Goal: Transaction & Acquisition: Purchase product/service

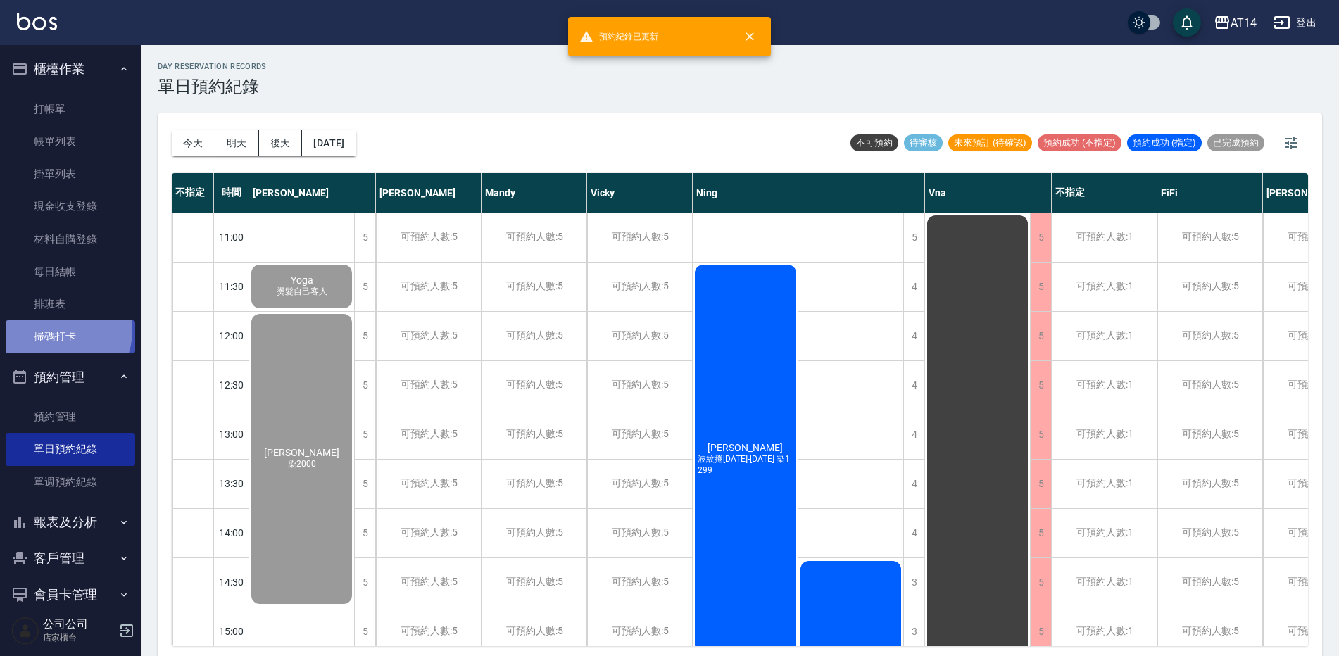
click at [59, 330] on link "掃碼打卡" at bounding box center [71, 336] width 130 height 32
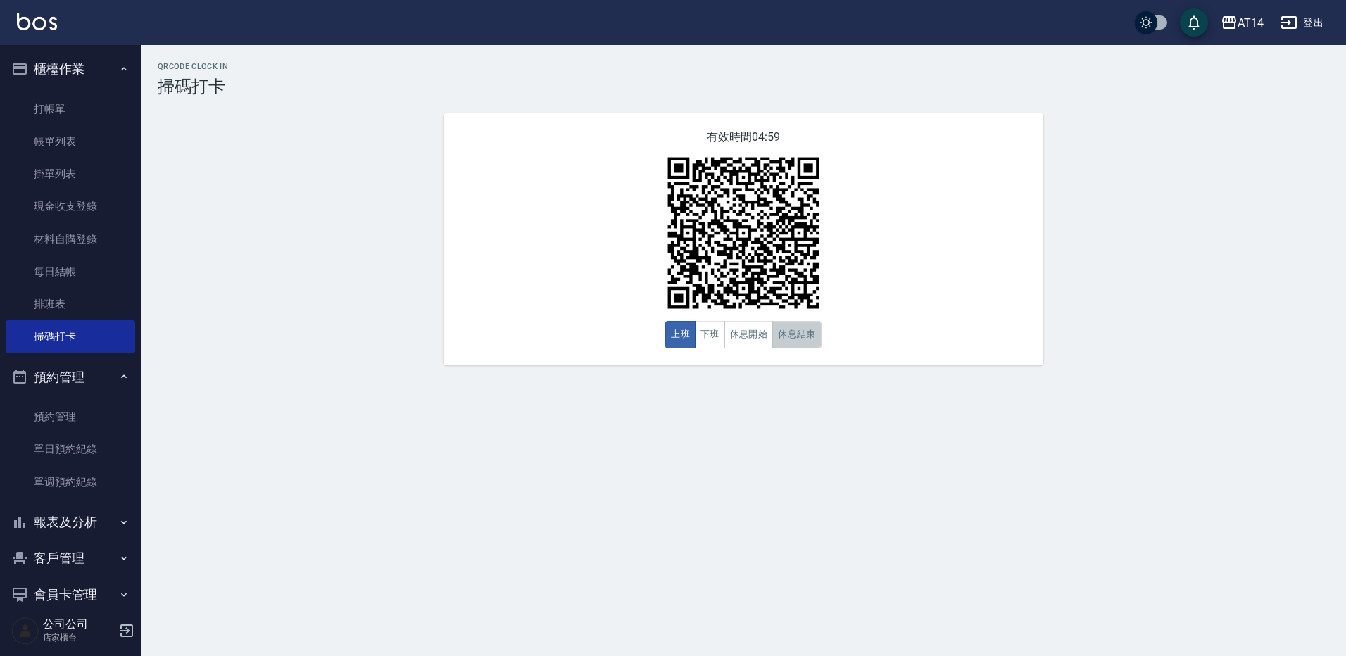
click at [790, 336] on button "休息結束" at bounding box center [796, 334] width 49 height 27
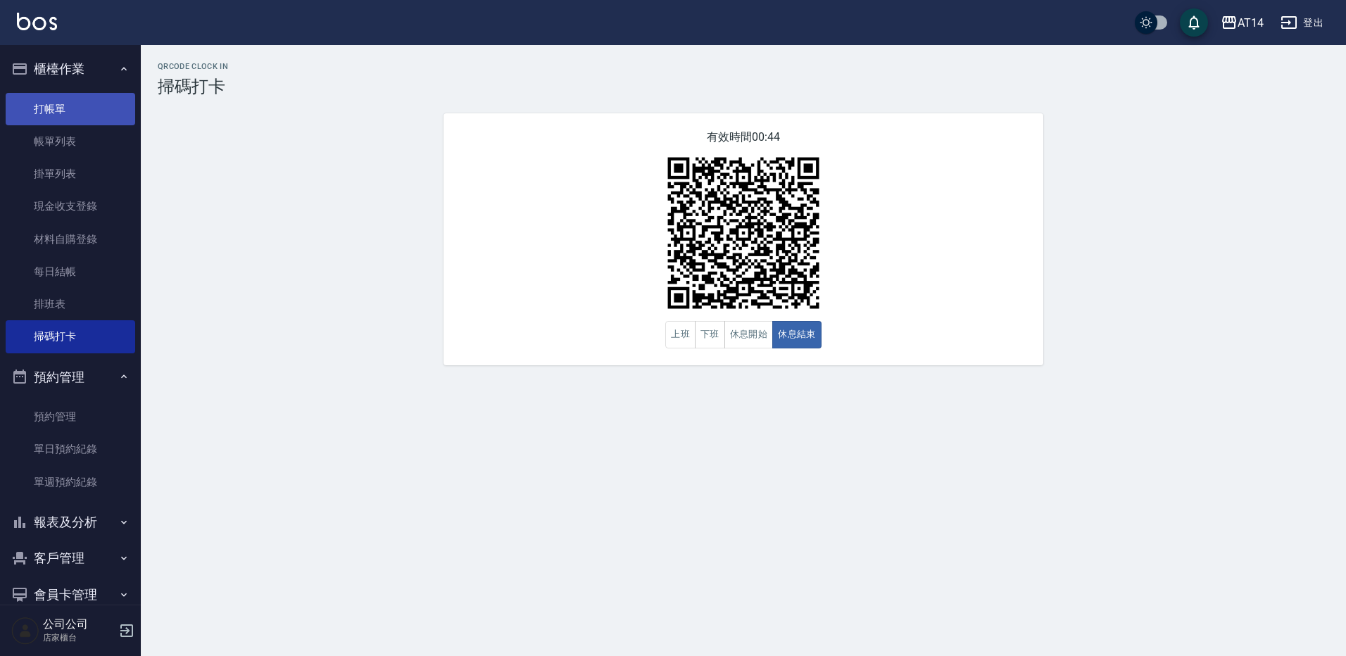
click at [77, 103] on link "打帳單" at bounding box center [71, 109] width 130 height 32
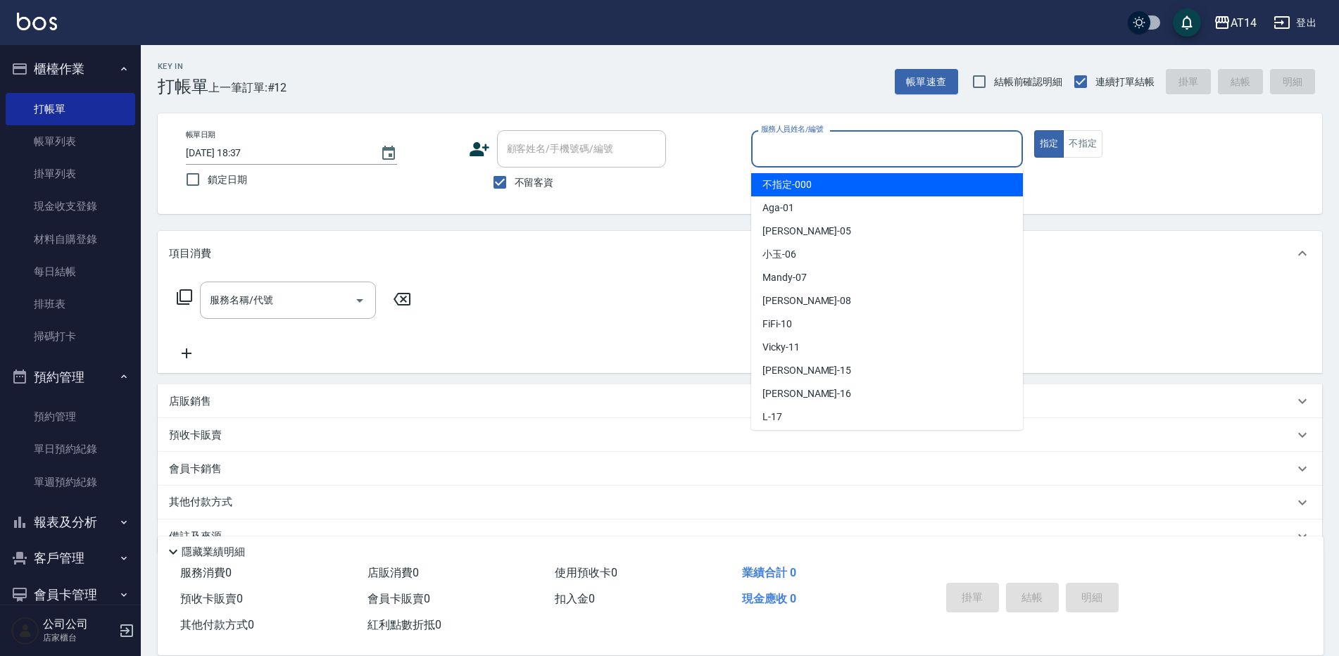
click at [847, 155] on input "服務人員姓名/編號" at bounding box center [886, 149] width 259 height 25
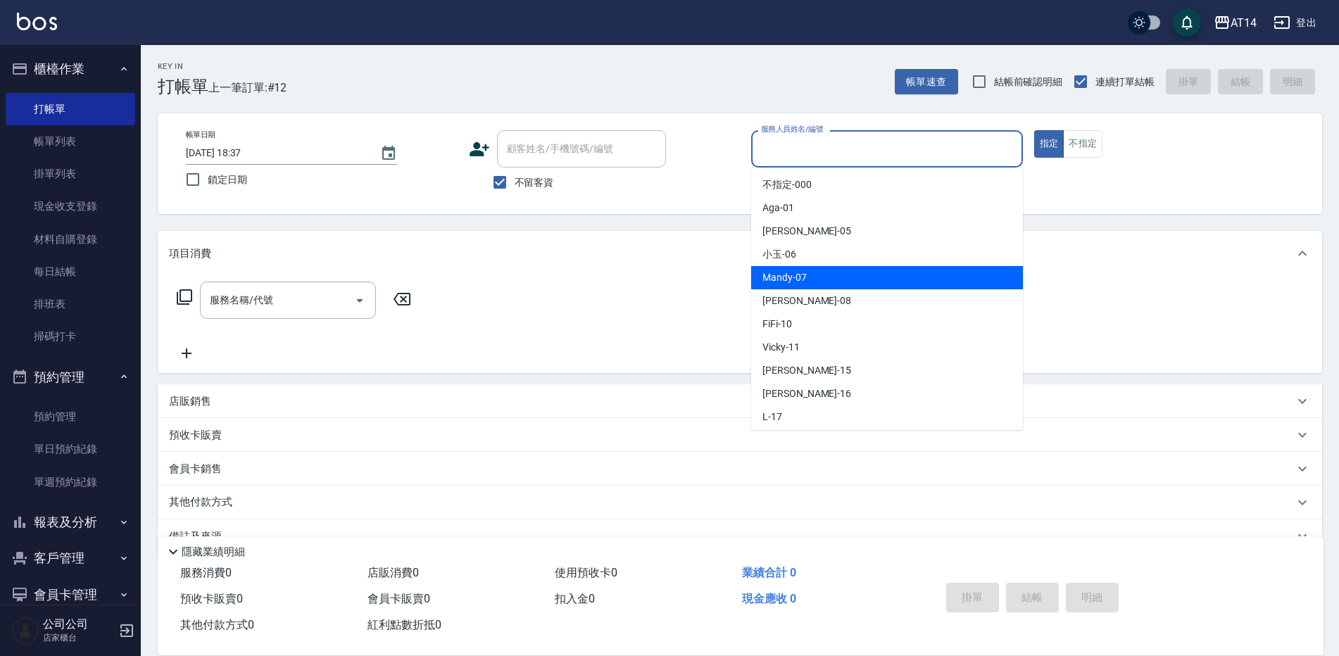
click at [806, 278] on div "Mandy -07" at bounding box center [887, 277] width 272 height 23
type input "Mandy-07"
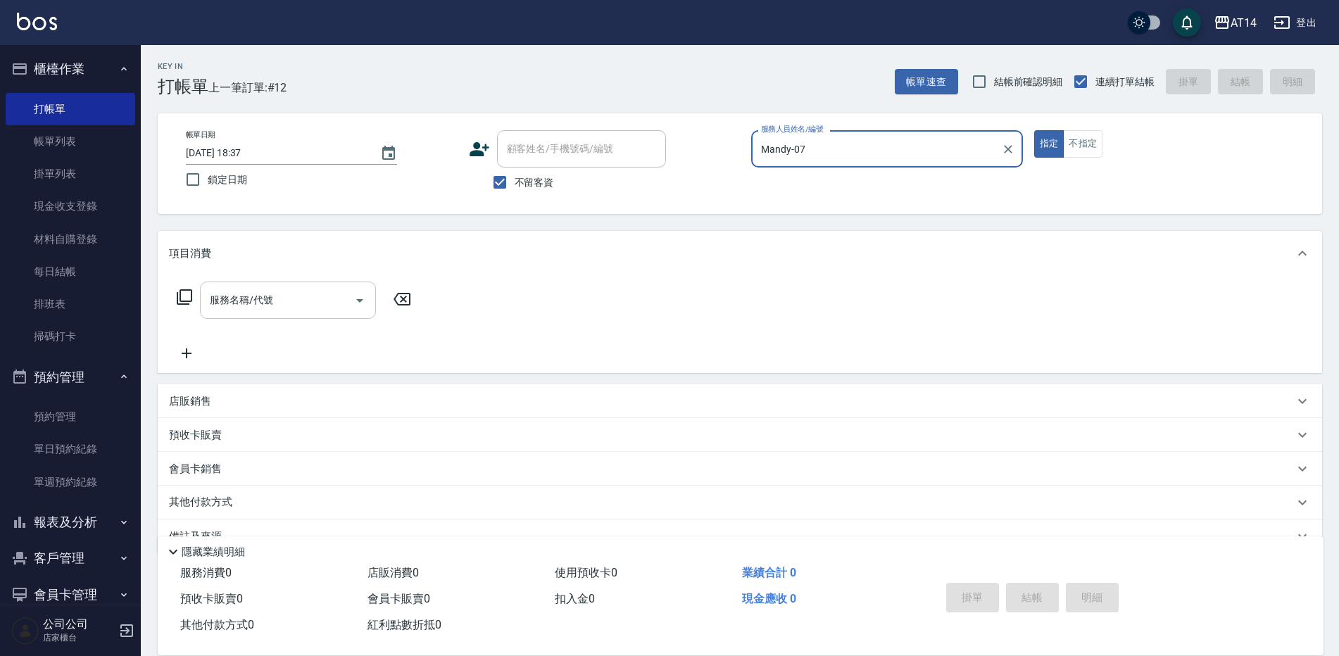
click at [352, 307] on icon "Open" at bounding box center [359, 300] width 17 height 17
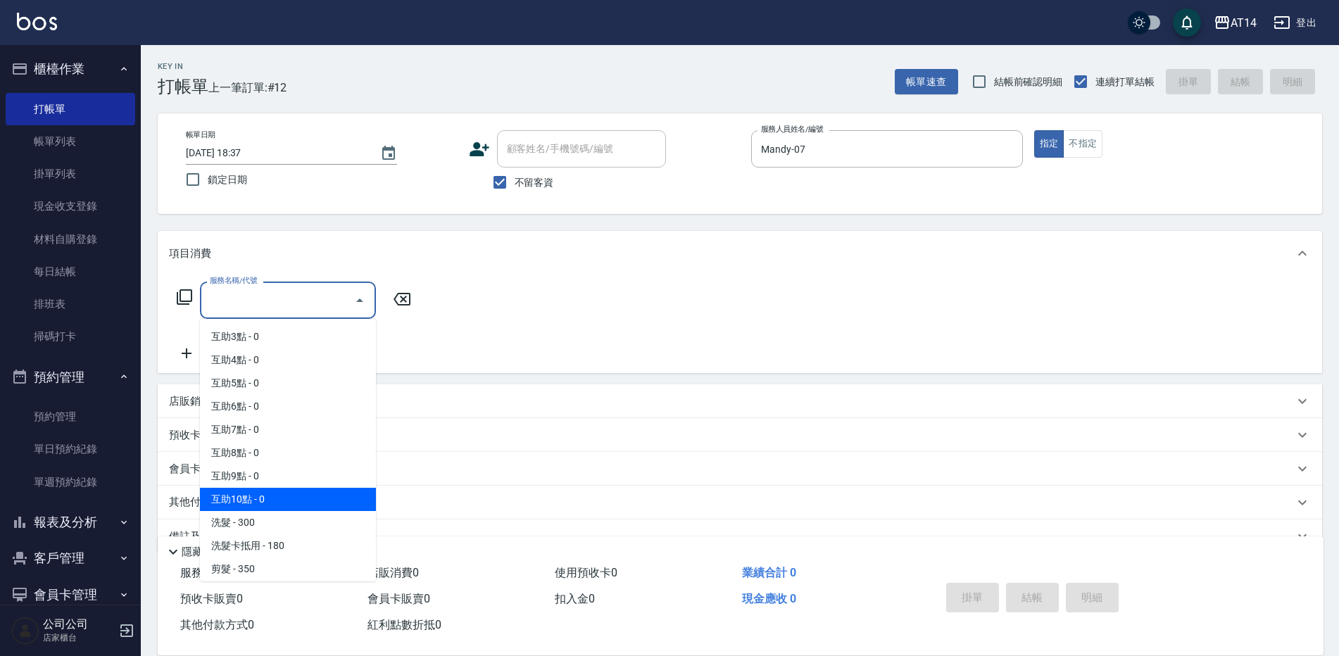
scroll to position [70, 0]
click at [266, 496] on span "洗髮 - 300" at bounding box center [288, 497] width 176 height 23
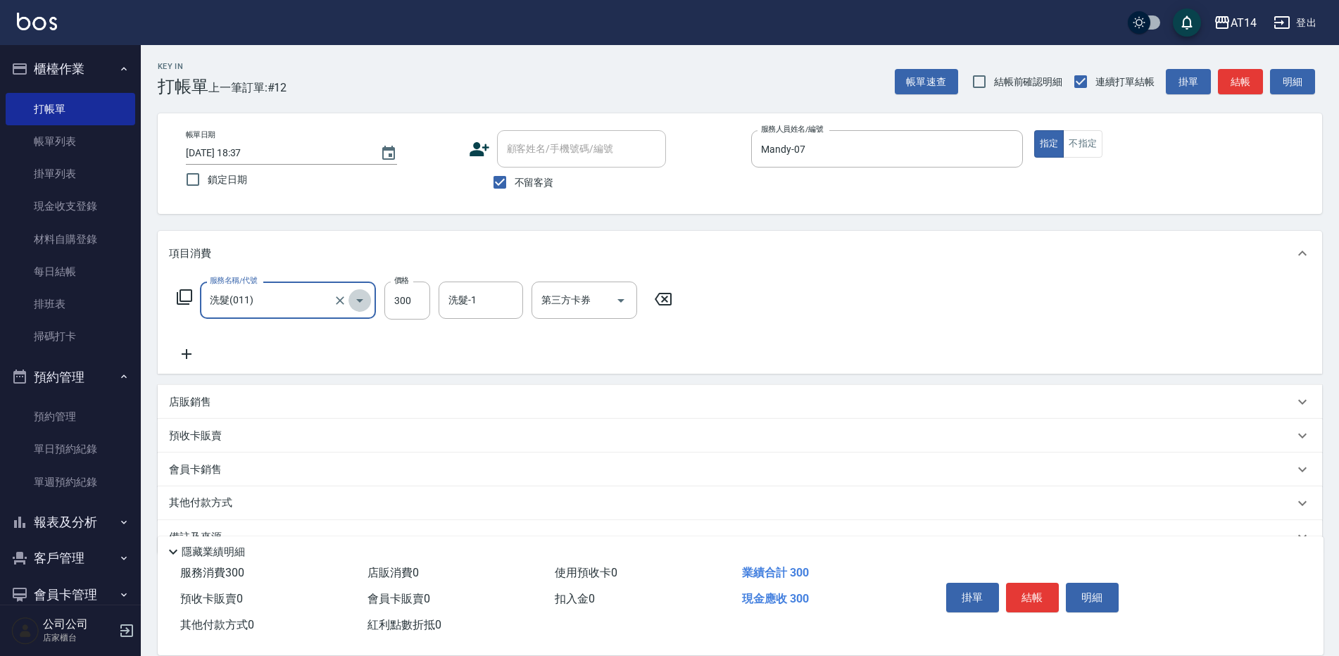
click at [364, 301] on icon "Open" at bounding box center [359, 300] width 17 height 17
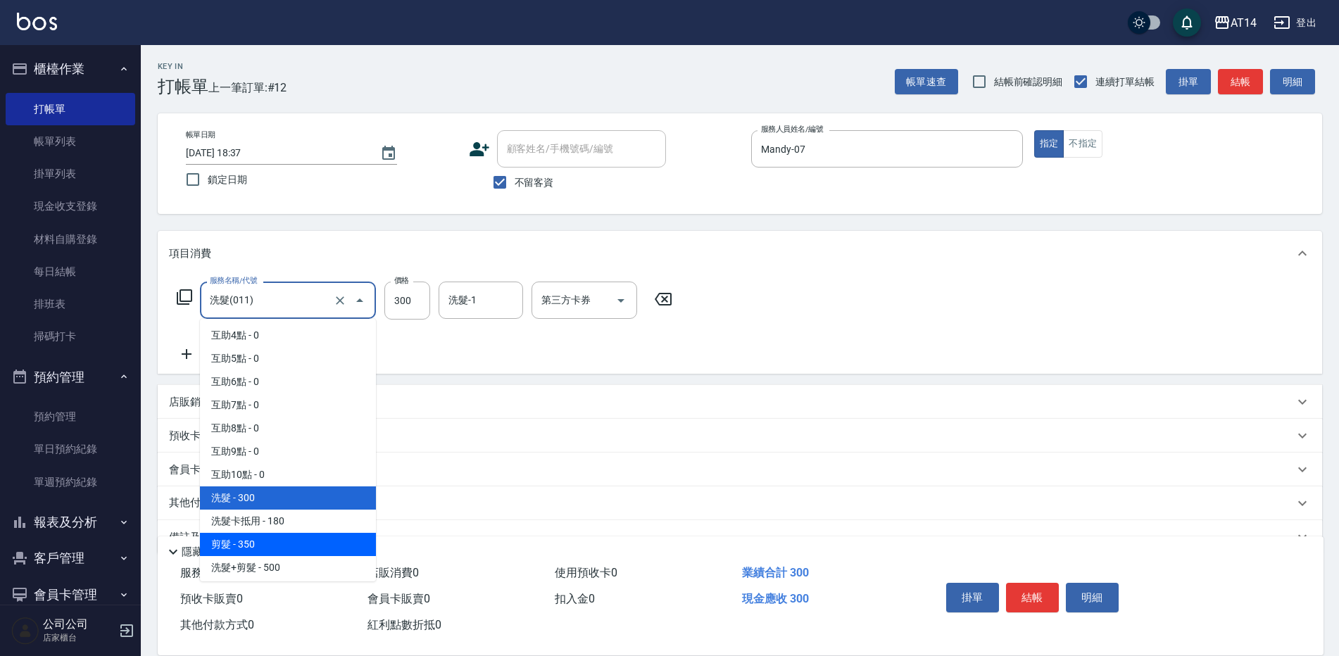
click at [289, 536] on span "剪髮 - 350" at bounding box center [288, 544] width 176 height 23
type input "剪髮(021)"
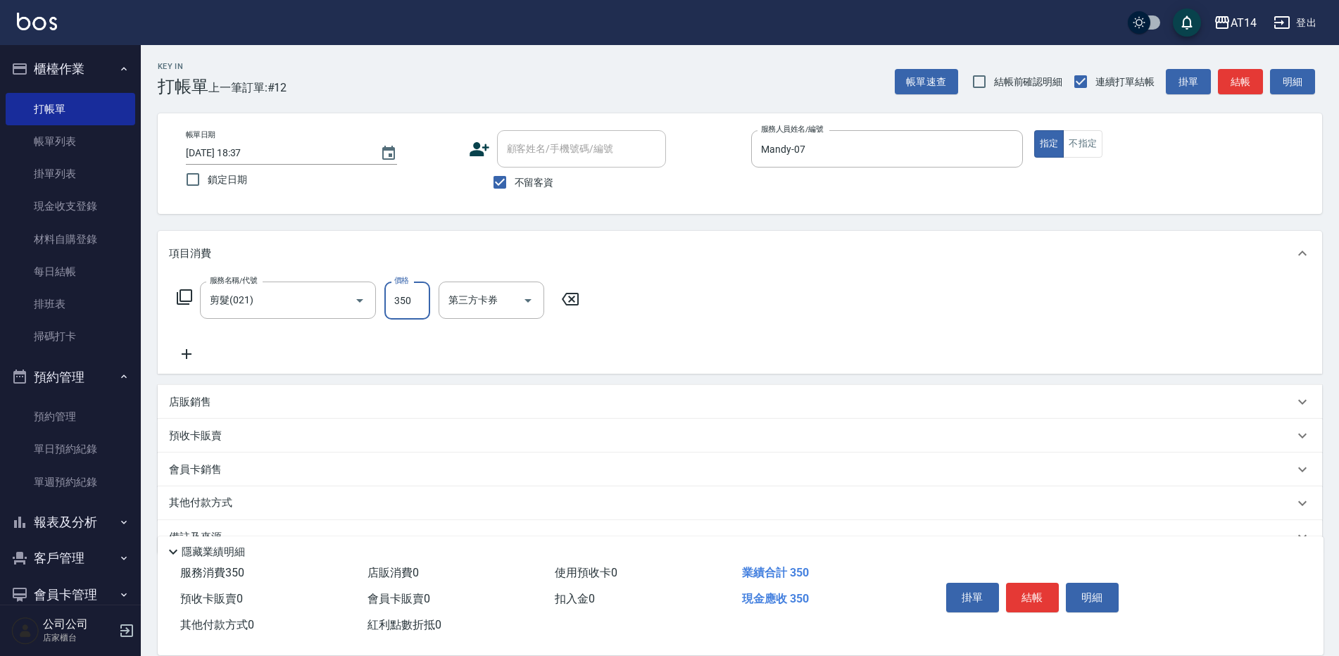
click at [397, 300] on input "350" at bounding box center [407, 301] width 46 height 38
type input "300"
click at [1031, 586] on button "結帳" at bounding box center [1032, 598] width 53 height 30
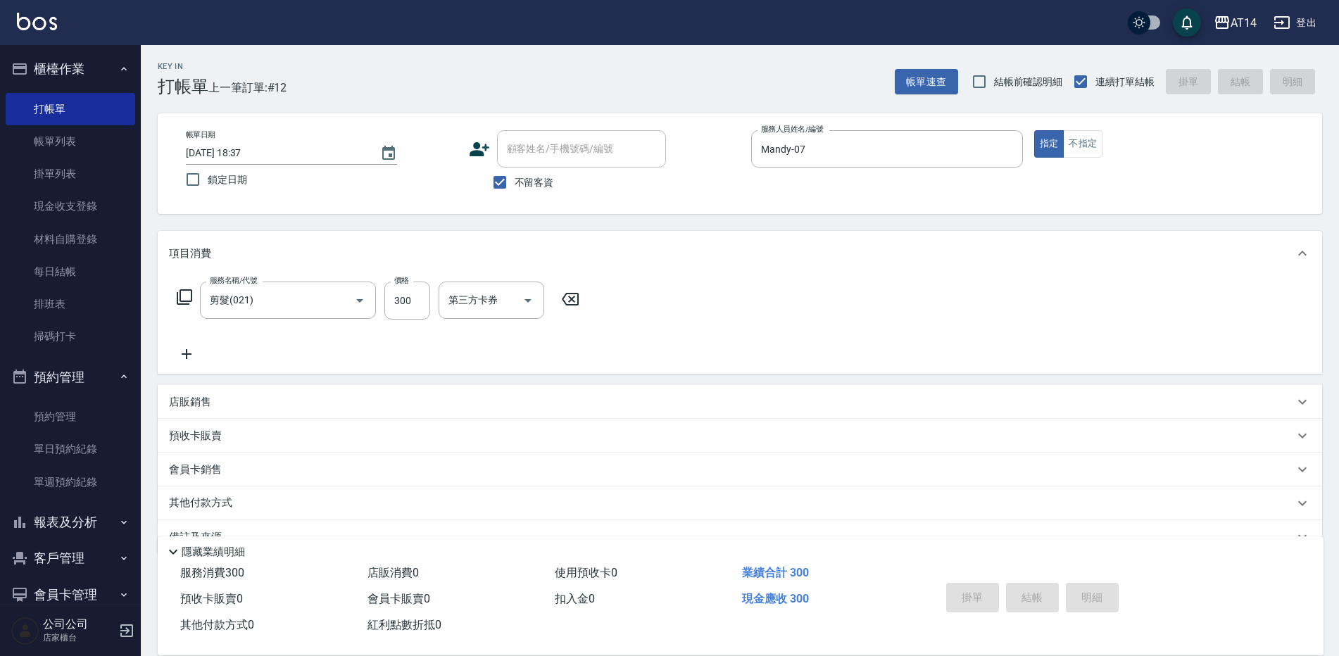
type input "[DATE] 18:38"
click at [808, 160] on input "服務人員姓名/編號" at bounding box center [886, 149] width 259 height 25
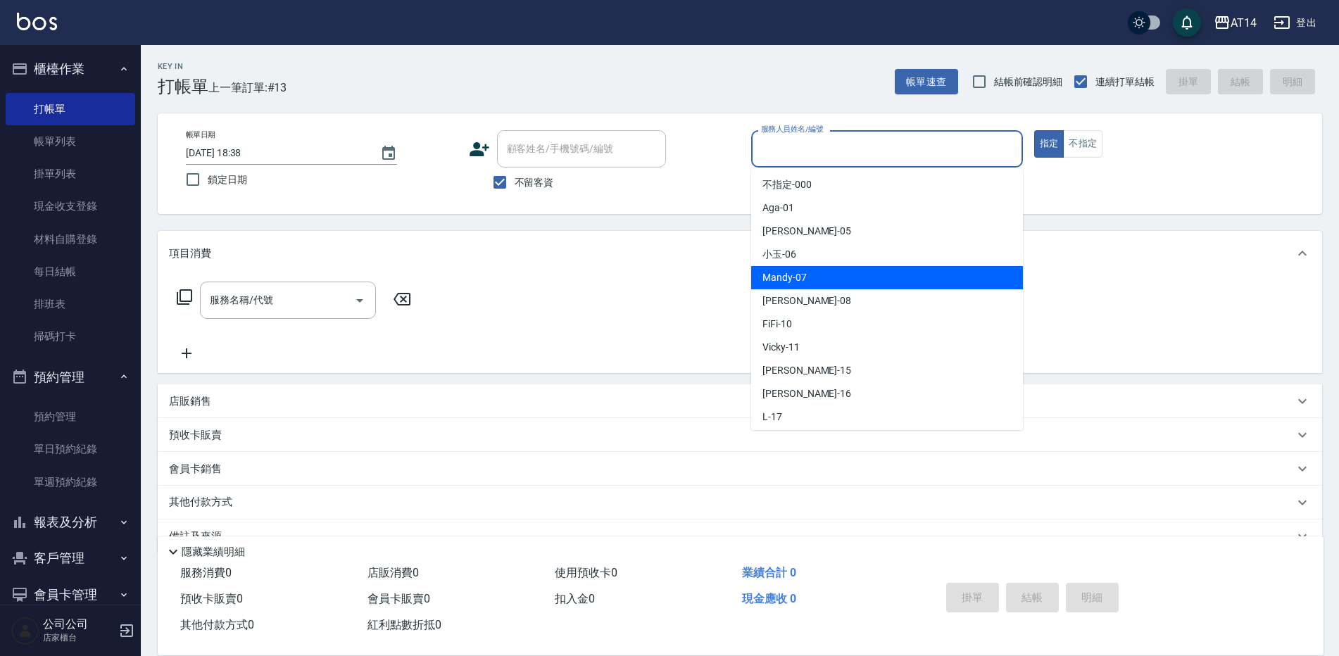
click at [779, 272] on span "Mandy -07" at bounding box center [784, 277] width 44 height 15
type input "Mandy-07"
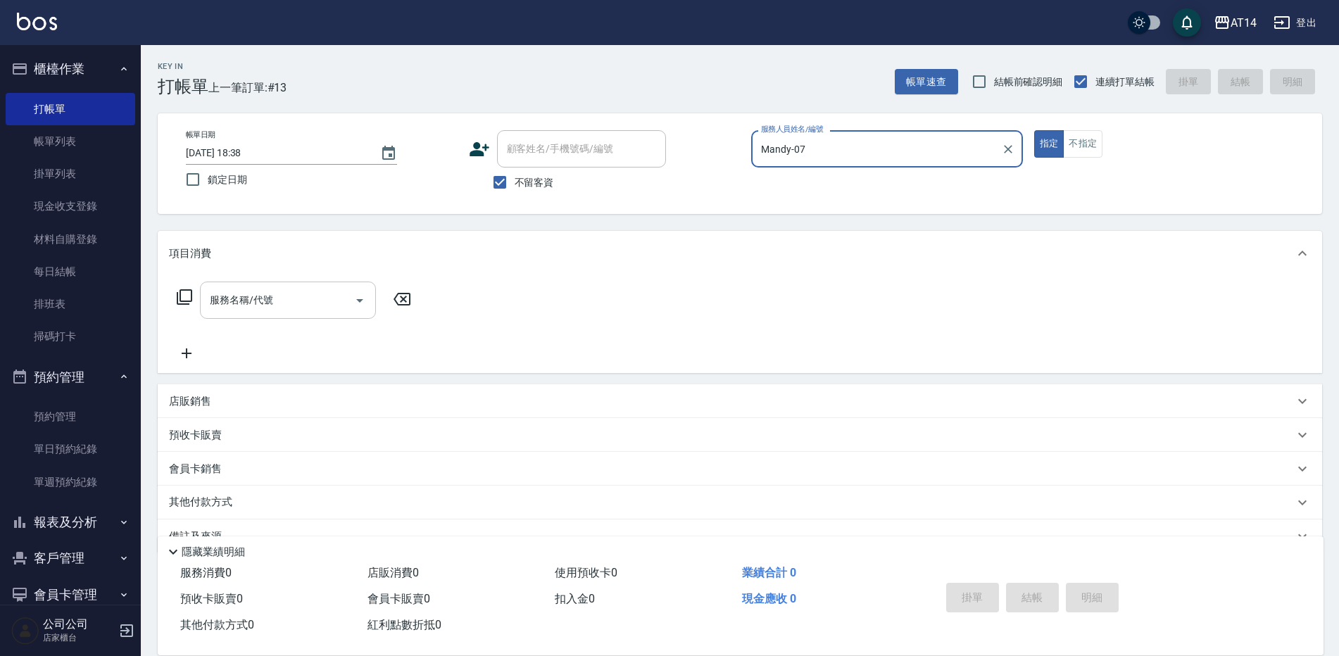
click at [370, 291] on div "服務名稱/代號" at bounding box center [288, 300] width 176 height 37
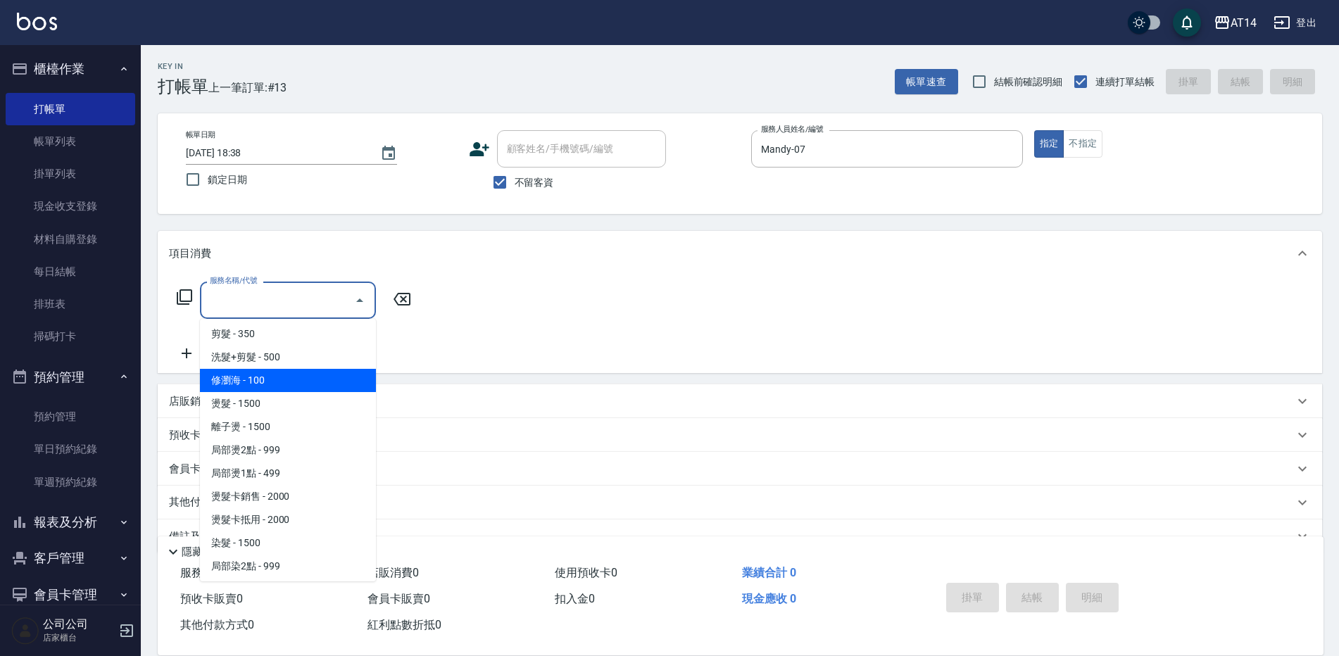
scroll to position [282, 0]
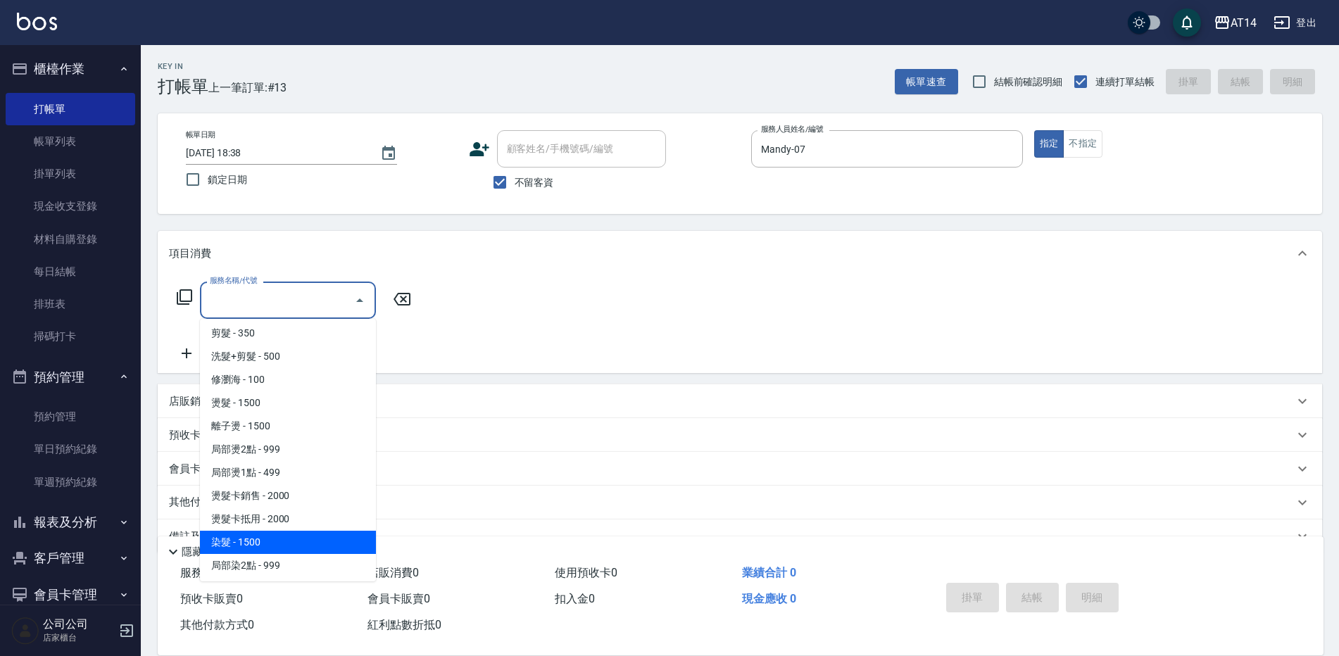
click at [258, 547] on span "染髮 - 1500" at bounding box center [288, 542] width 176 height 23
type input "染髮(041)"
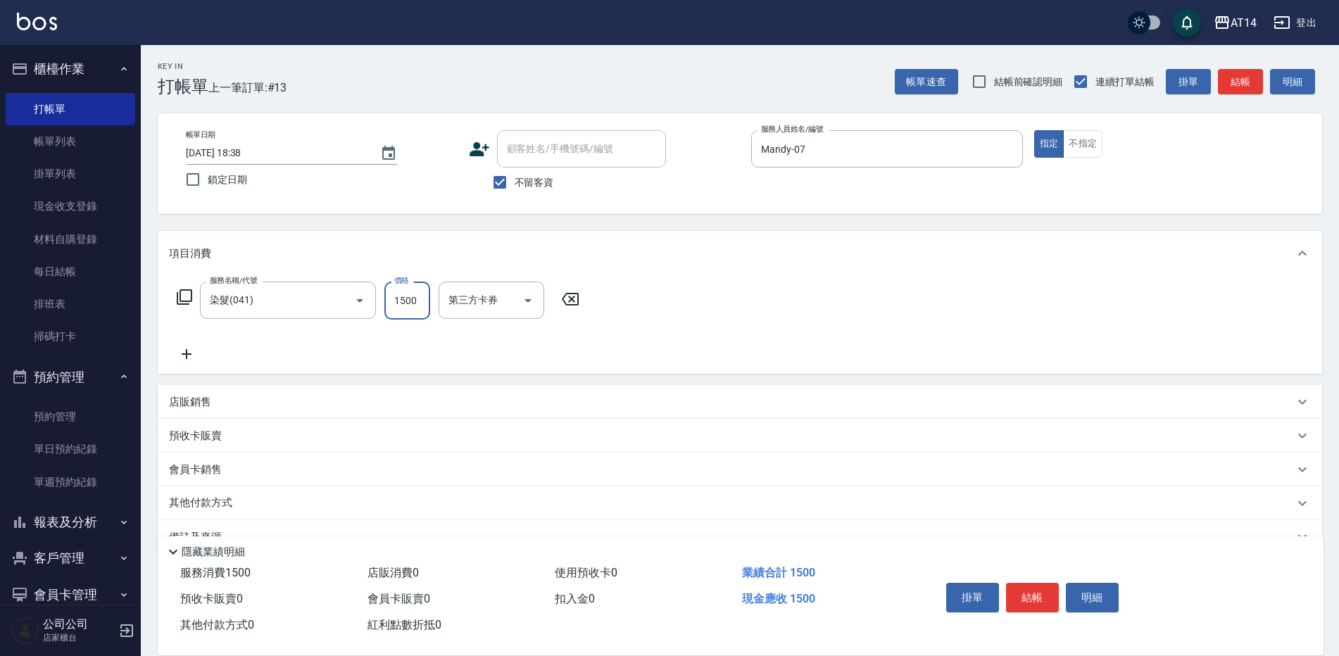
click at [398, 313] on input "1500" at bounding box center [407, 301] width 46 height 38
type input "2500"
click at [1035, 594] on button "結帳" at bounding box center [1032, 598] width 53 height 30
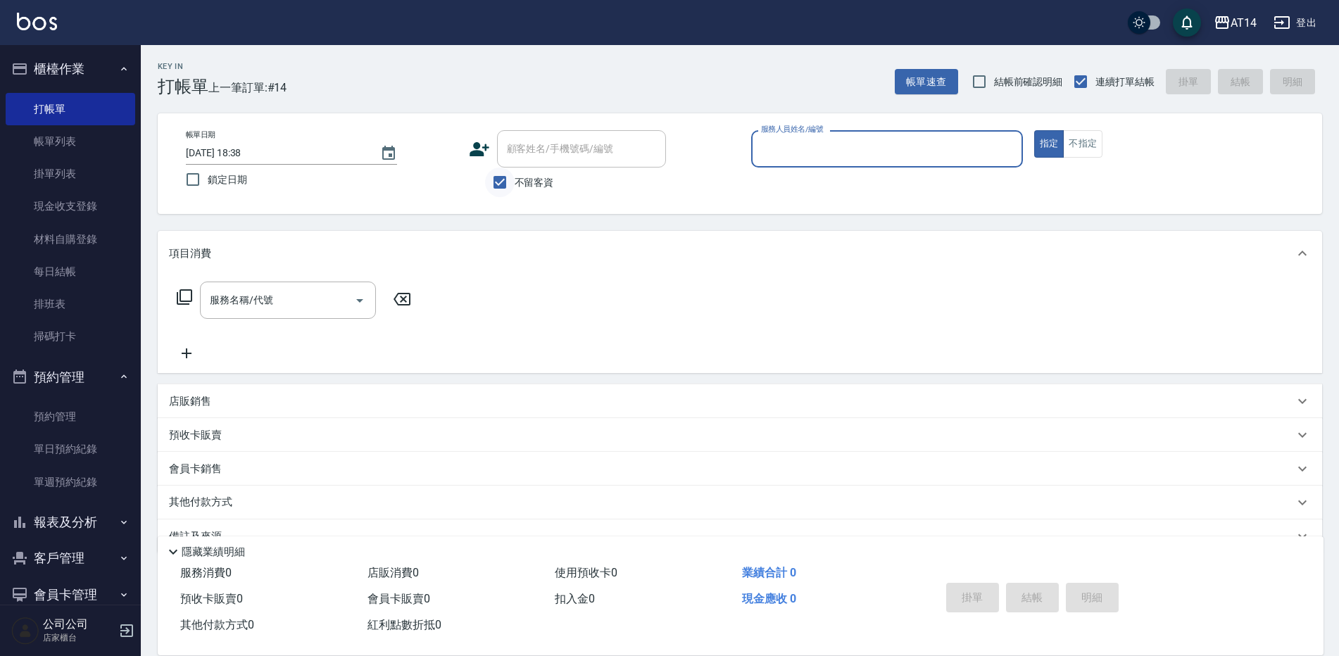
click at [498, 183] on input "不留客資" at bounding box center [500, 183] width 30 height 30
checkbox input "false"
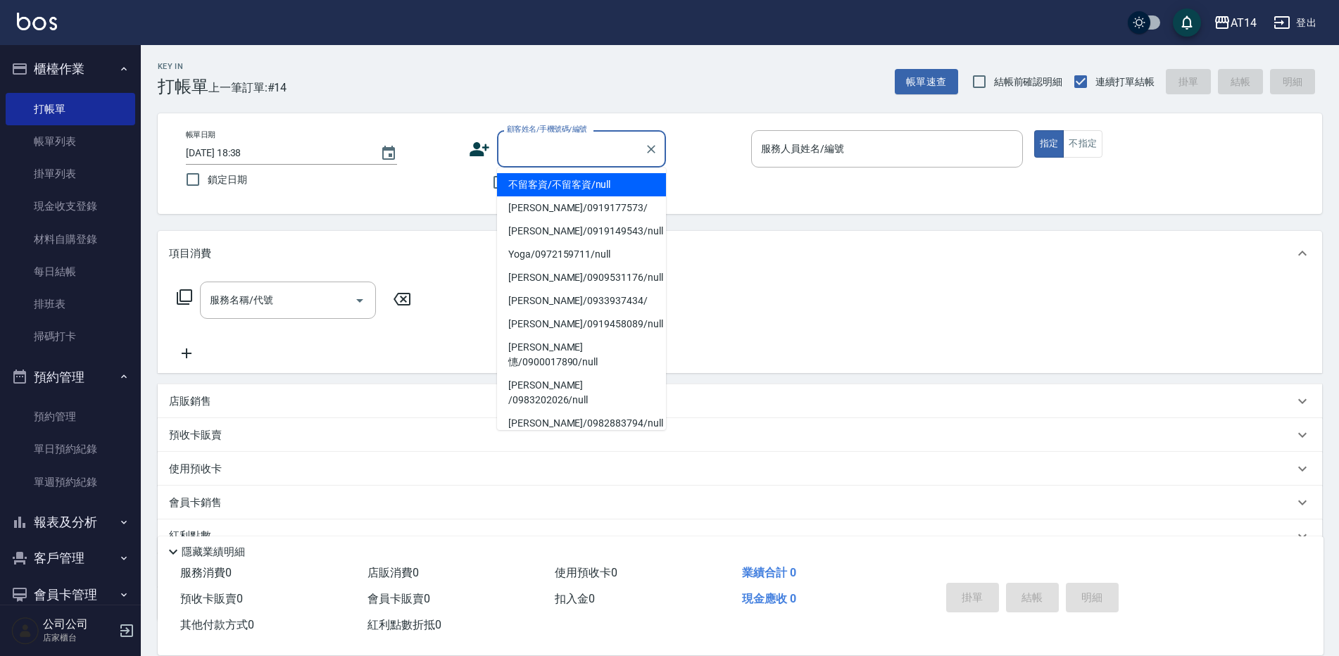
click at [541, 151] on input "顧客姓名/手機號碼/編號" at bounding box center [570, 149] width 135 height 25
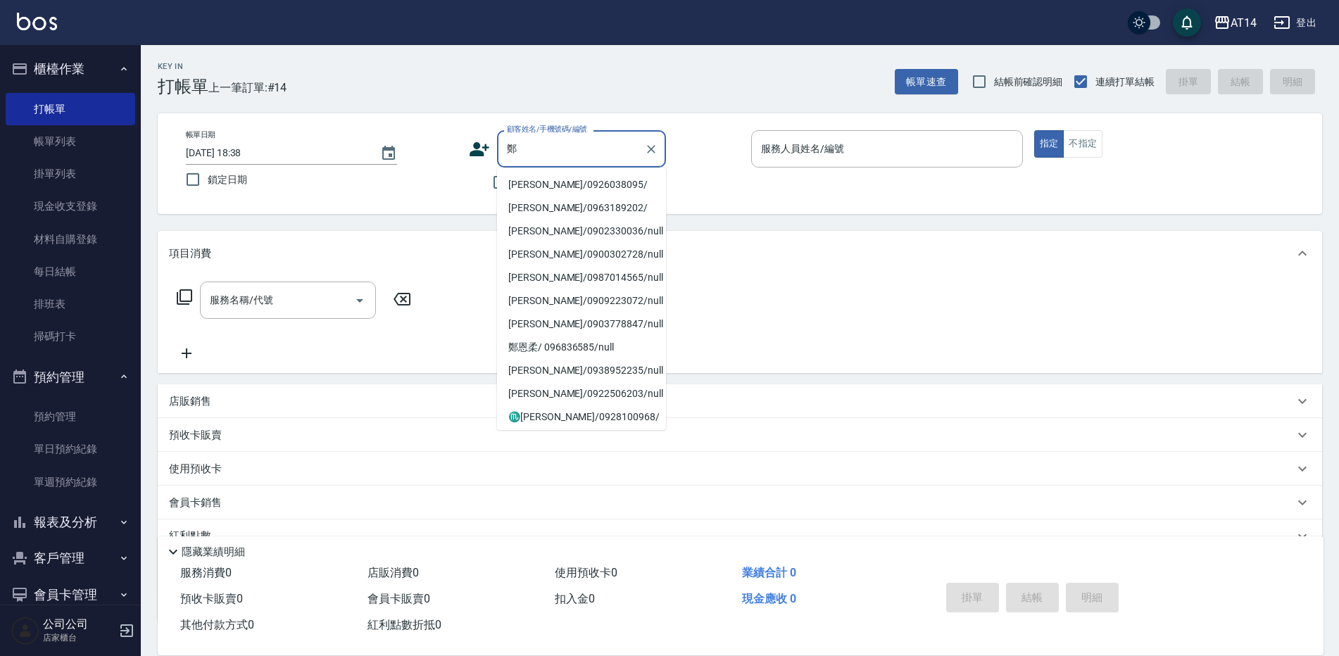
click at [557, 183] on li "[PERSON_NAME]/0926038095/" at bounding box center [581, 184] width 169 height 23
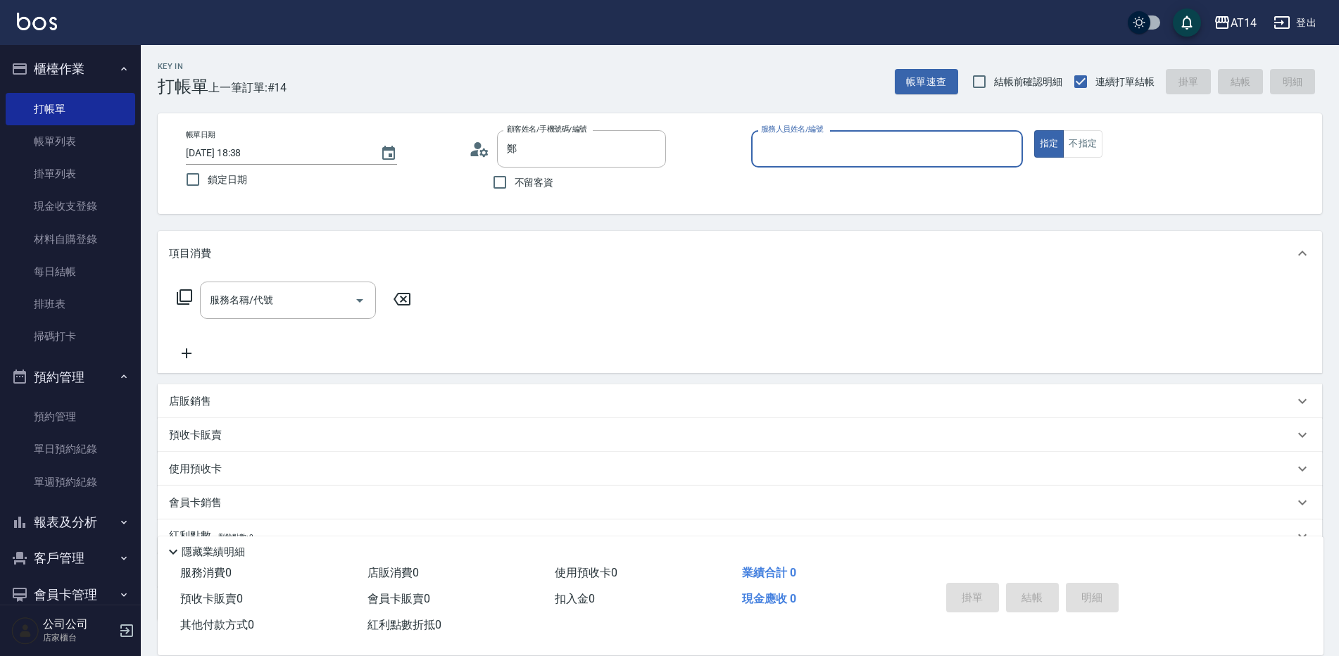
type input "[PERSON_NAME]/0926038095/"
type input "Mandy-07"
click at [358, 296] on icon "Open" at bounding box center [359, 300] width 17 height 17
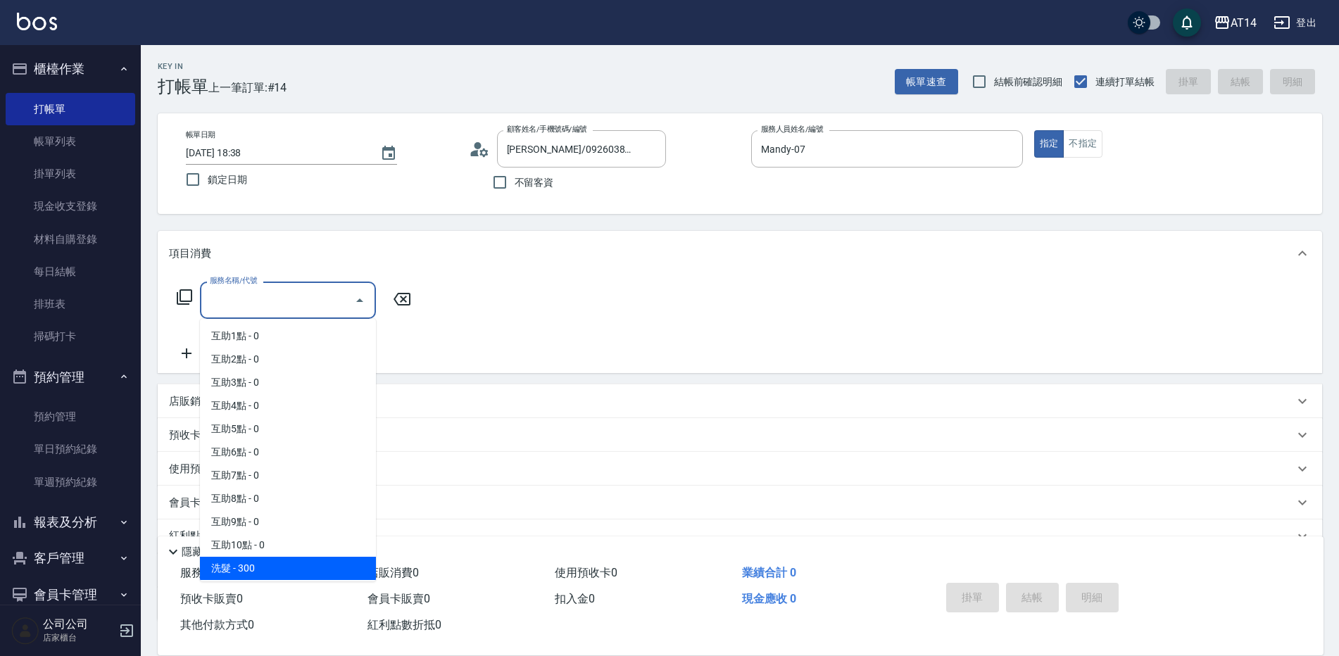
click at [242, 569] on span "洗髮 - 300" at bounding box center [288, 568] width 176 height 23
type input "洗髮(011)"
type input "1"
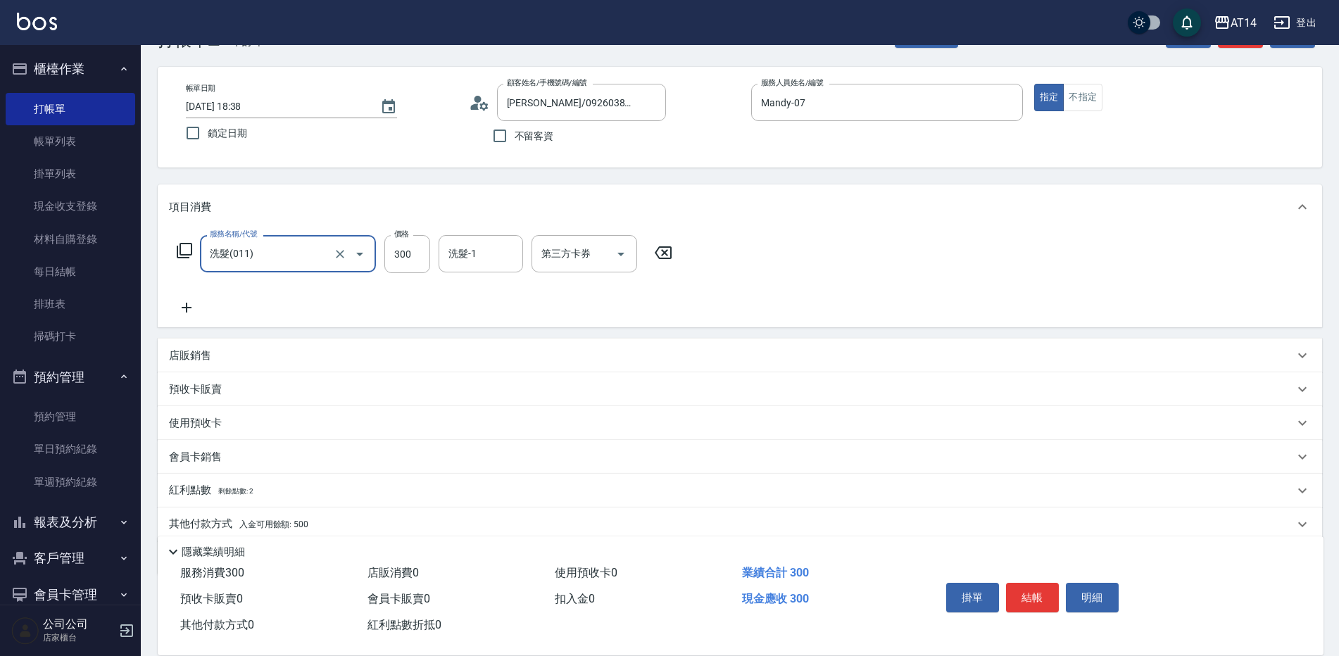
scroll to position [70, 0]
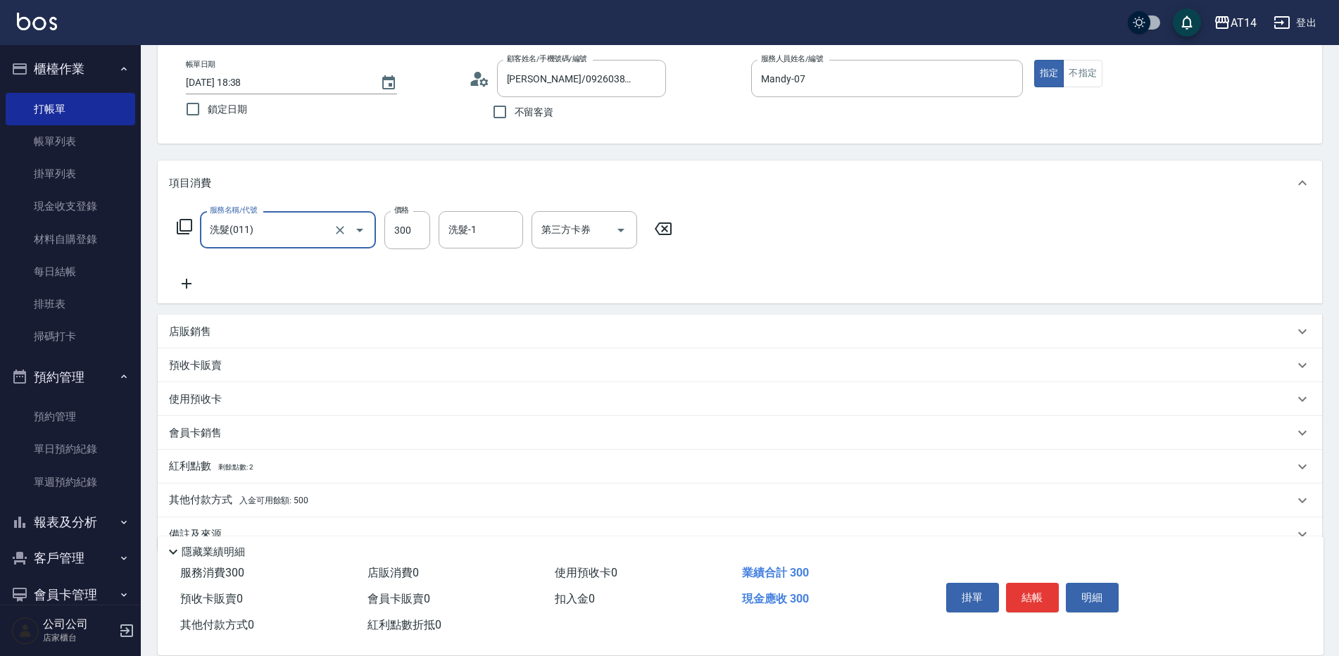
click at [303, 503] on span "入金可用餘額: 500" at bounding box center [273, 501] width 69 height 10
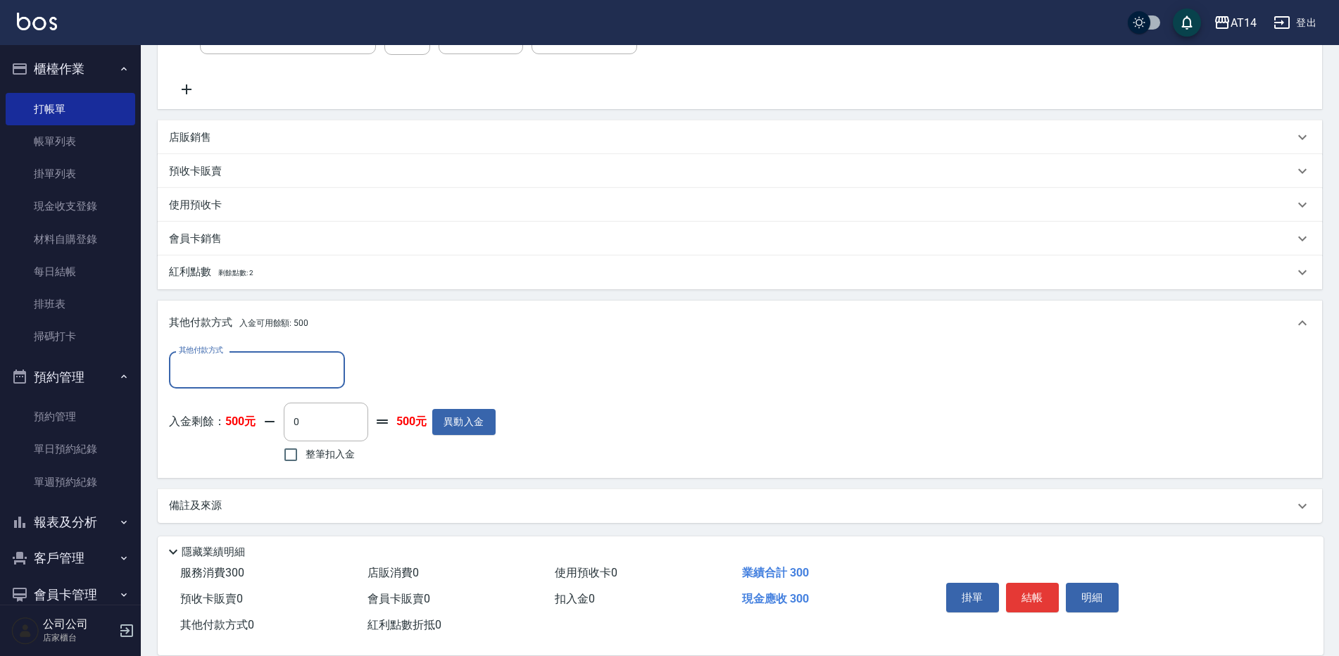
scroll to position [267, 0]
click at [288, 417] on input "0" at bounding box center [326, 419] width 84 height 38
type input "300"
type input "0"
type input "300"
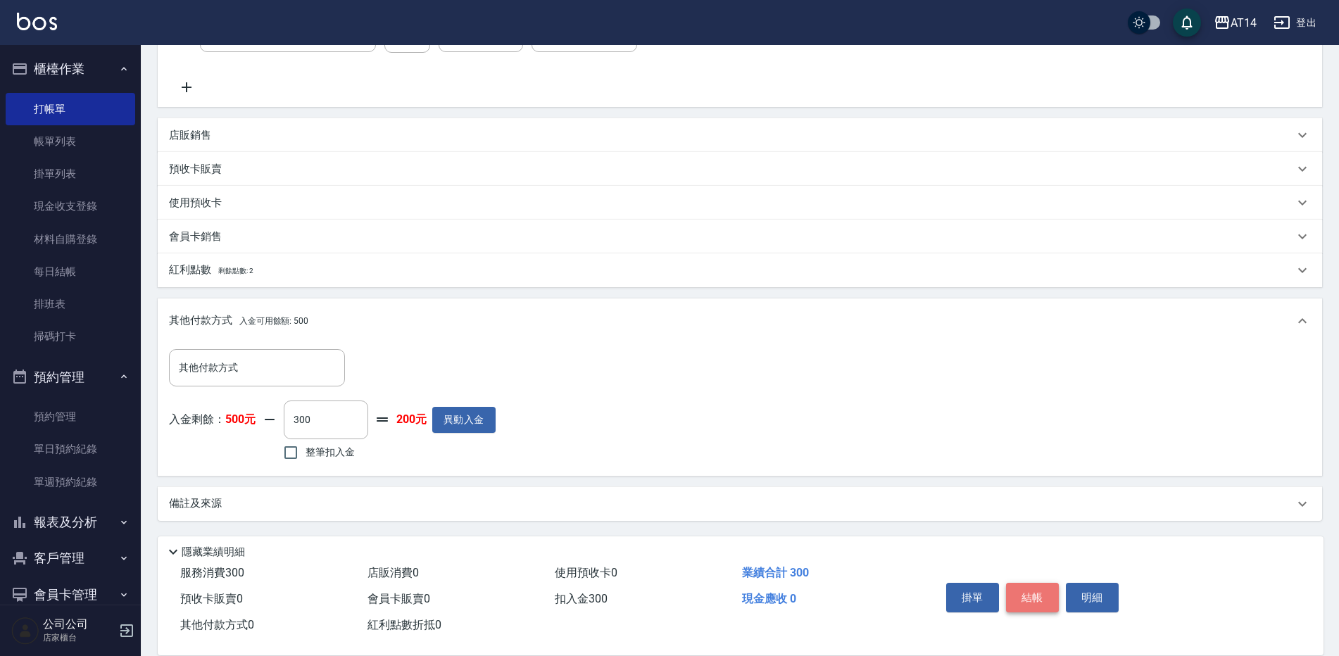
click at [1030, 589] on button "結帳" at bounding box center [1032, 598] width 53 height 30
type input "[DATE] 18:39"
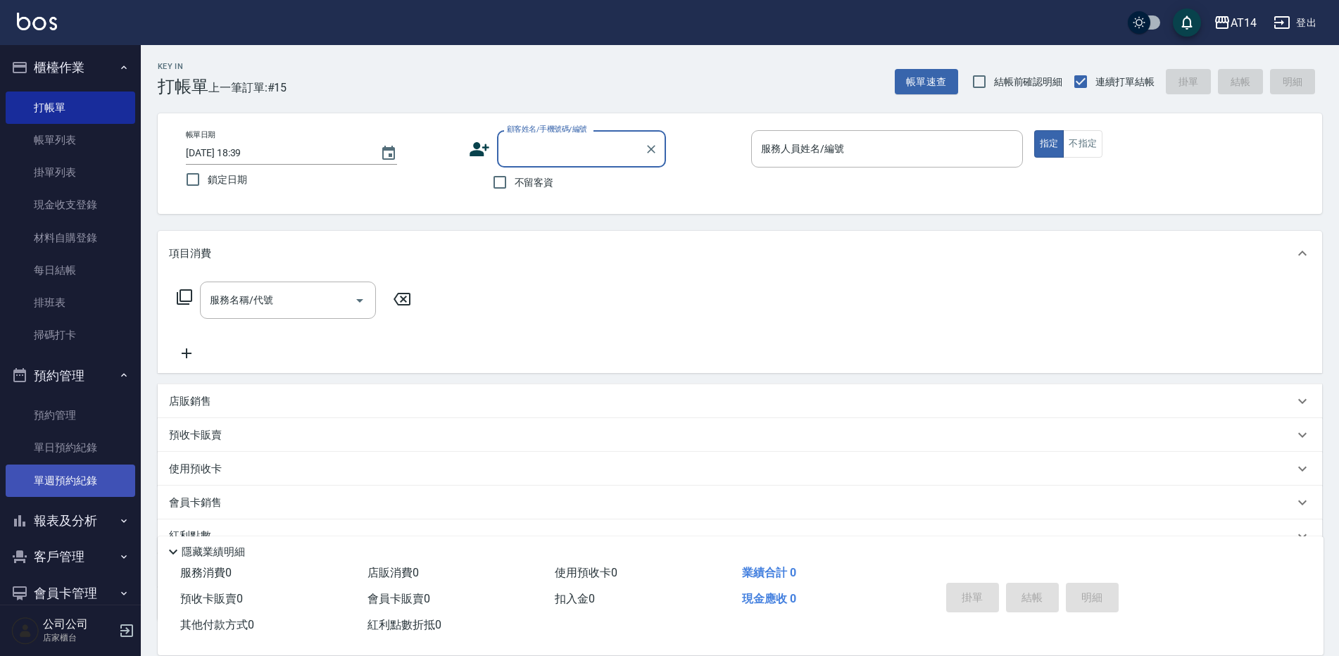
scroll to position [0, 0]
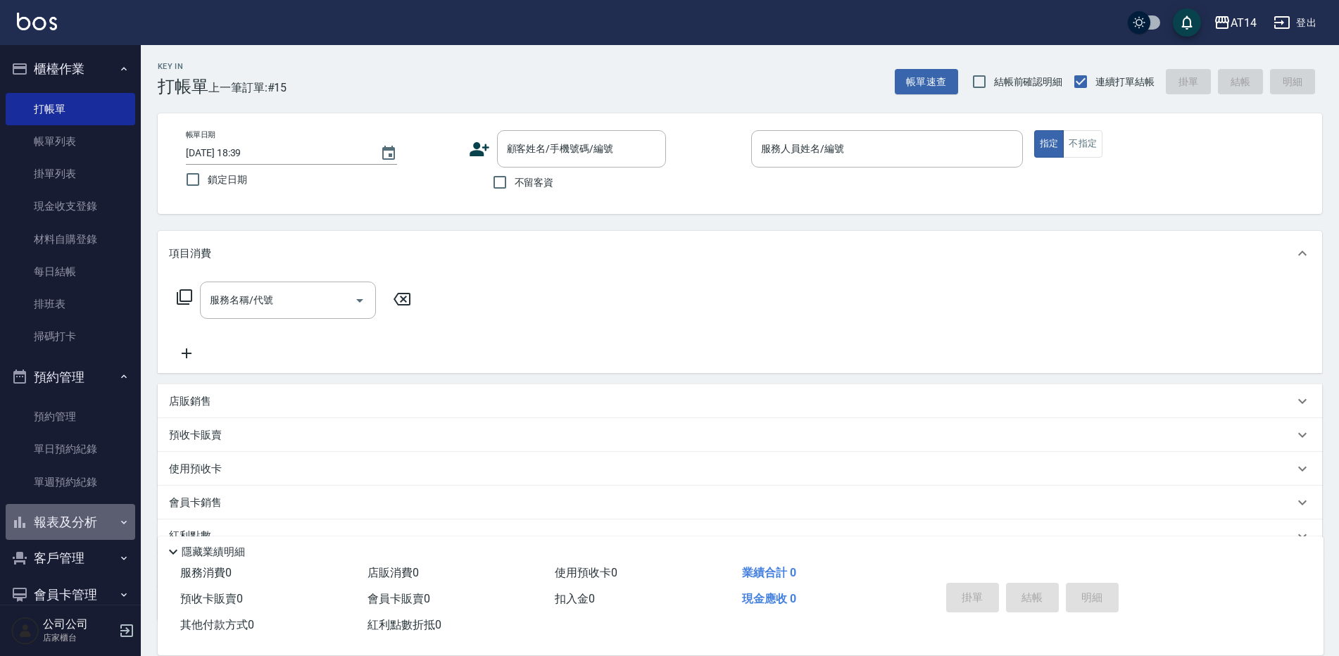
click at [78, 519] on button "報表及分析" at bounding box center [71, 522] width 130 height 37
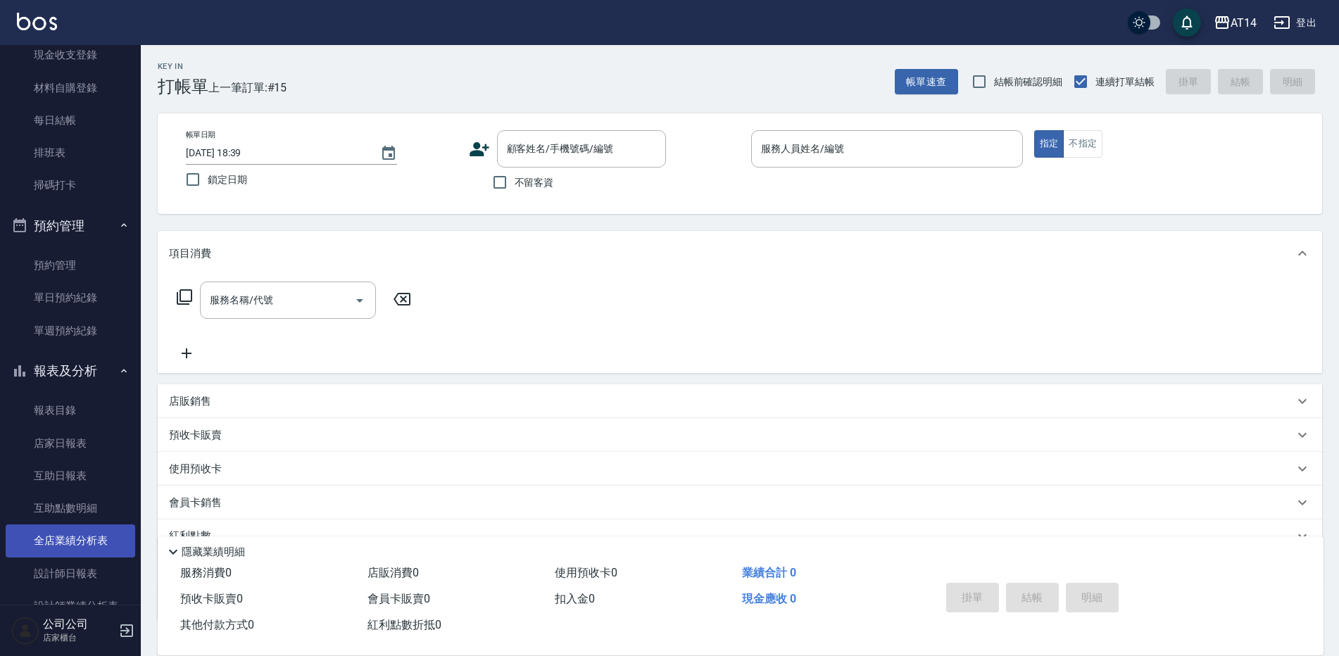
scroll to position [211, 0]
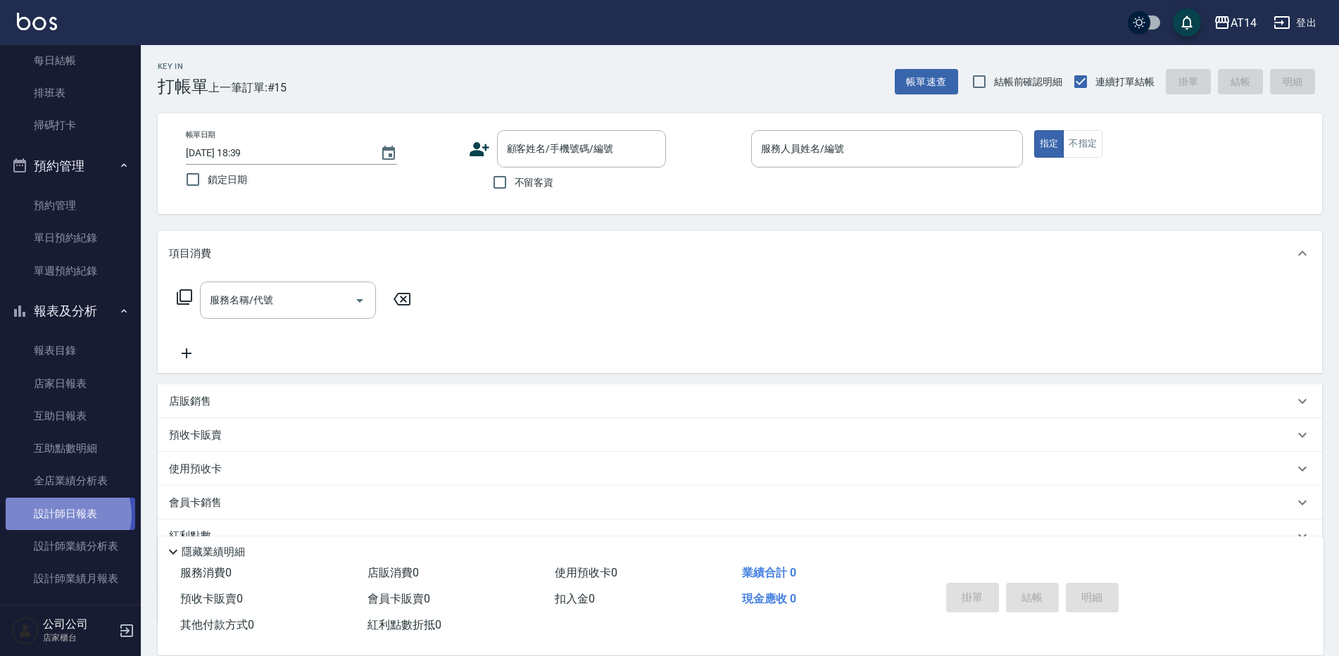
click at [65, 515] on link "設計師日報表" at bounding box center [71, 514] width 130 height 32
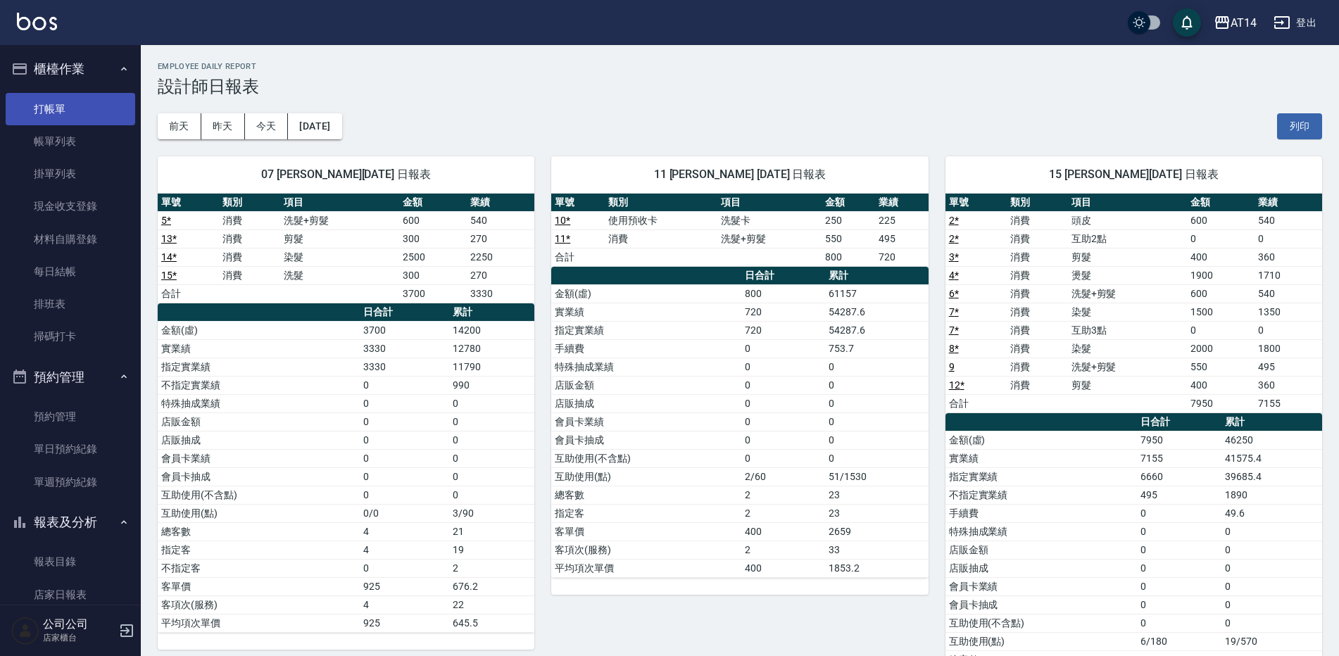
click at [40, 101] on link "打帳單" at bounding box center [71, 109] width 130 height 32
